Goal: Book appointment/travel/reservation

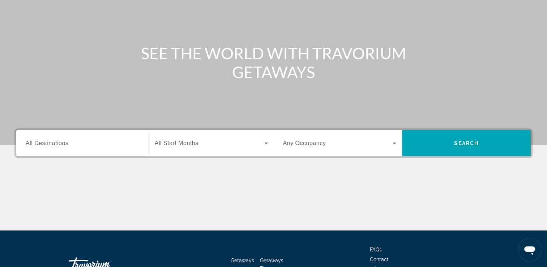
scroll to position [72, 0]
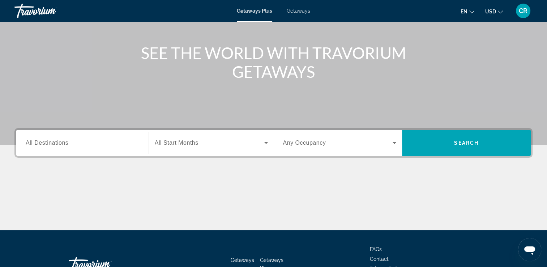
click at [45, 145] on span "All Destinations" at bounding box center [47, 142] width 43 height 6
click at [45, 145] on input "Destination All Destinations" at bounding box center [82, 143] width 113 height 9
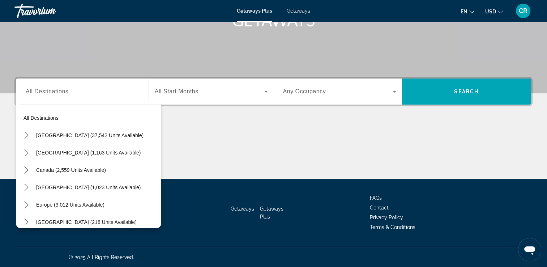
scroll to position [34, 0]
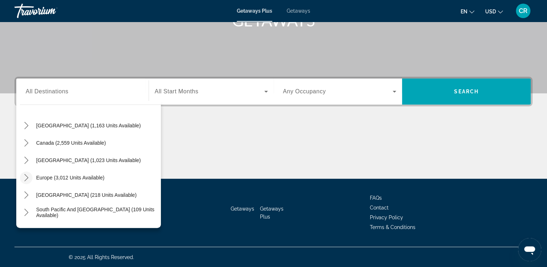
click at [26, 177] on icon "Toggle Europe (3,012 units available) submenu" at bounding box center [26, 177] width 7 height 7
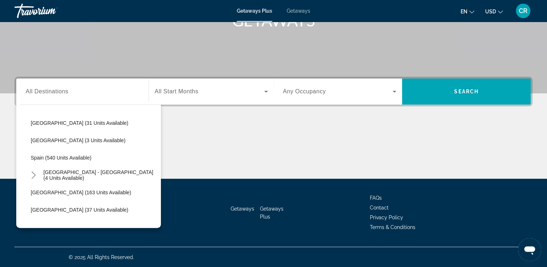
scroll to position [307, 0]
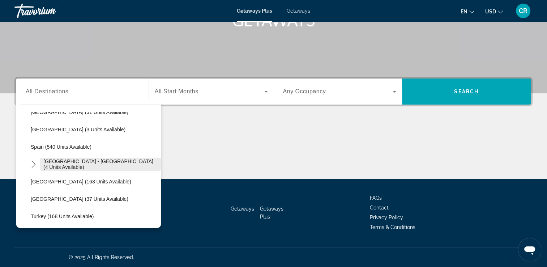
click at [65, 161] on span "[GEOGRAPHIC_DATA] - [GEOGRAPHIC_DATA] (4 units available)" at bounding box center [100, 164] width 114 height 12
type input "**********"
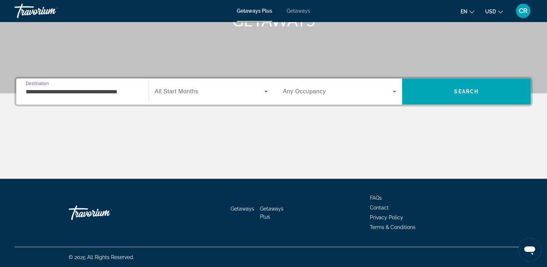
click at [185, 93] on span "All Start Months" at bounding box center [177, 91] width 44 height 6
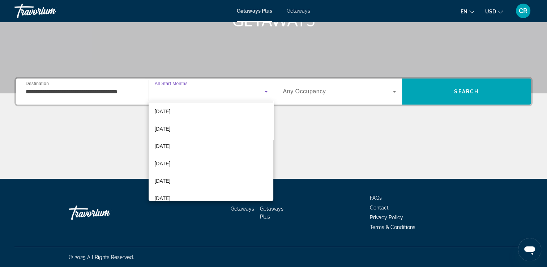
scroll to position [72, 0]
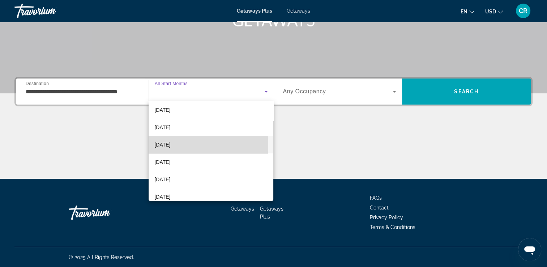
click at [168, 145] on span "[DATE]" at bounding box center [162, 144] width 16 height 9
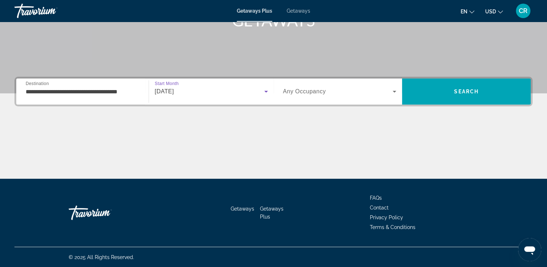
click at [360, 91] on span "Search widget" at bounding box center [338, 91] width 110 height 9
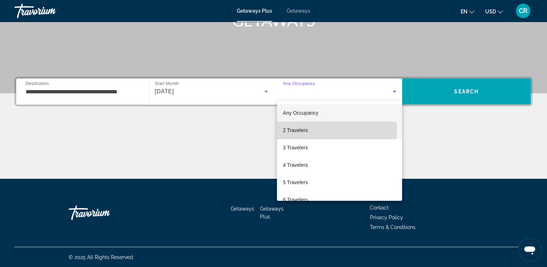
click at [293, 131] on span "2 Travelers" at bounding box center [295, 130] width 25 height 9
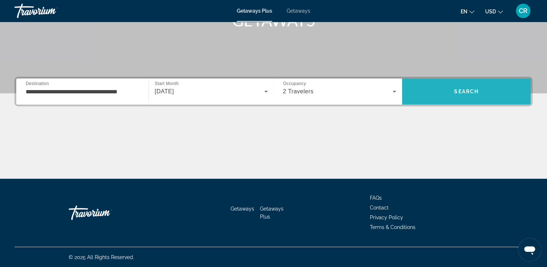
click at [442, 93] on span "Search" at bounding box center [466, 91] width 129 height 17
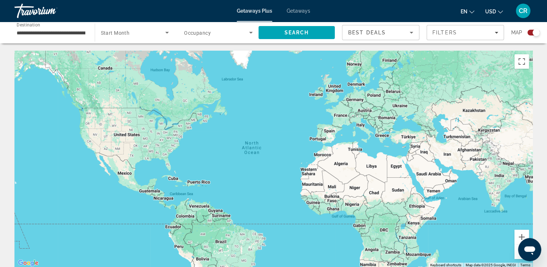
click at [152, 31] on span "Search widget" at bounding box center [133, 32] width 65 height 9
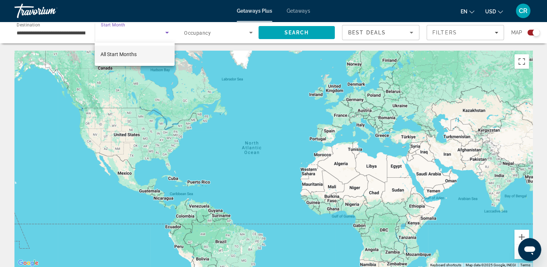
click at [138, 53] on mat-option "All Start Months" at bounding box center [135, 54] width 80 height 17
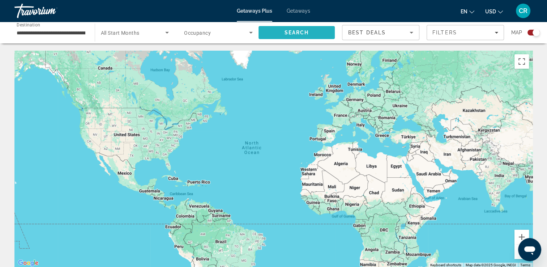
click at [280, 31] on span "Search" at bounding box center [296, 32] width 77 height 17
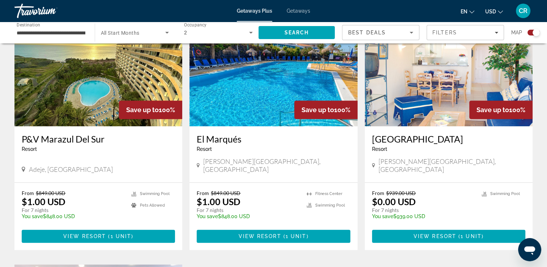
scroll to position [217, 0]
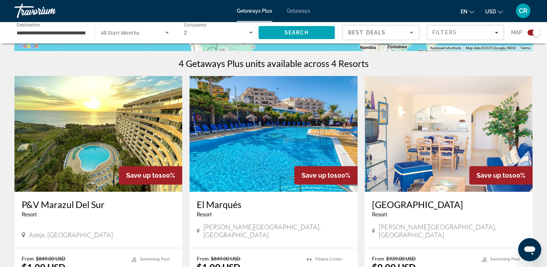
click at [75, 152] on img "Main content" at bounding box center [98, 134] width 168 height 116
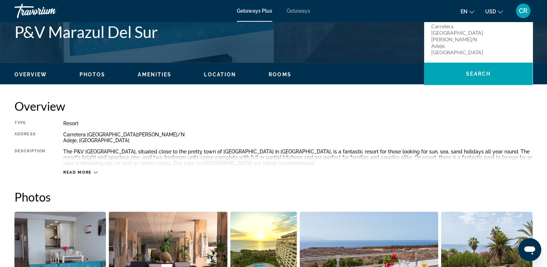
scroll to position [181, 0]
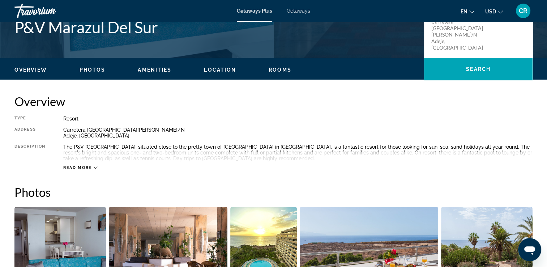
click at [95, 166] on icon "Main content" at bounding box center [96, 168] width 4 height 4
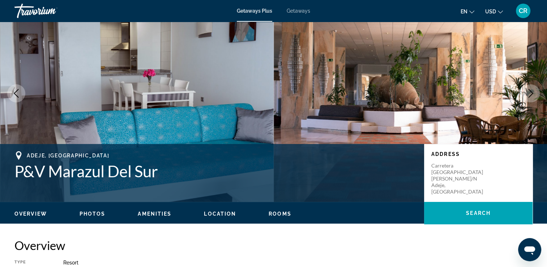
scroll to position [36, 0]
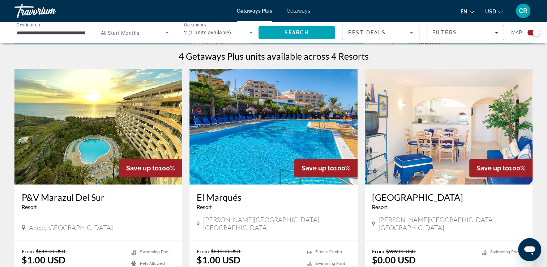
scroll to position [217, 0]
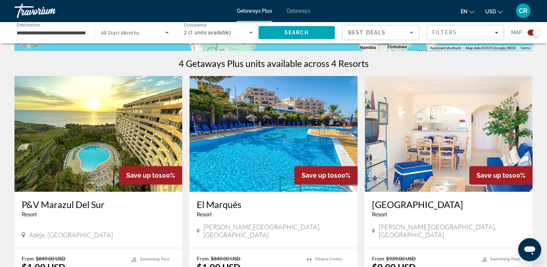
click at [412, 137] on img "Main content" at bounding box center [449, 134] width 168 height 116
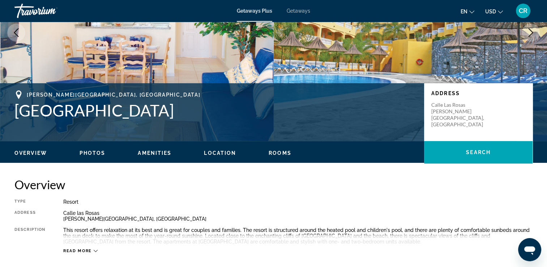
scroll to position [145, 0]
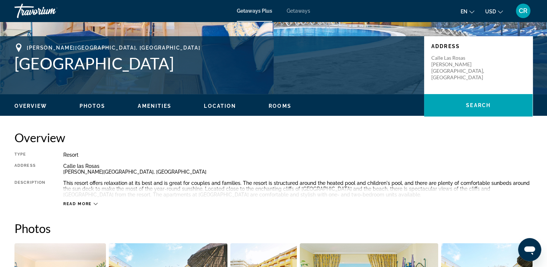
click at [94, 203] on icon "Main content" at bounding box center [96, 204] width 4 height 4
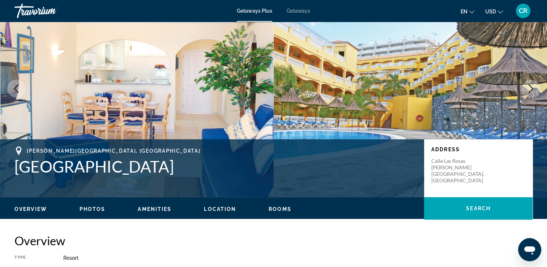
scroll to position [0, 0]
